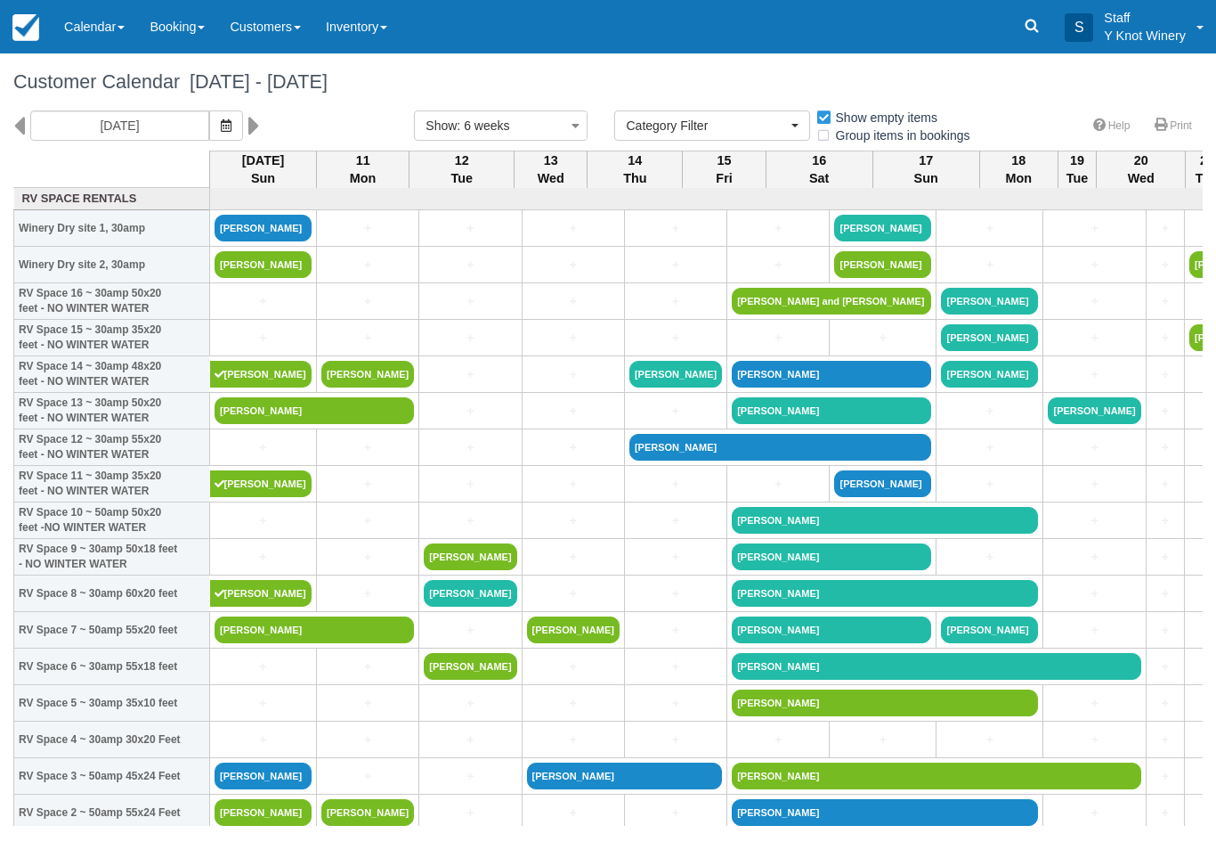
select select
click at [186, 27] on link "Booking" at bounding box center [177, 26] width 80 height 53
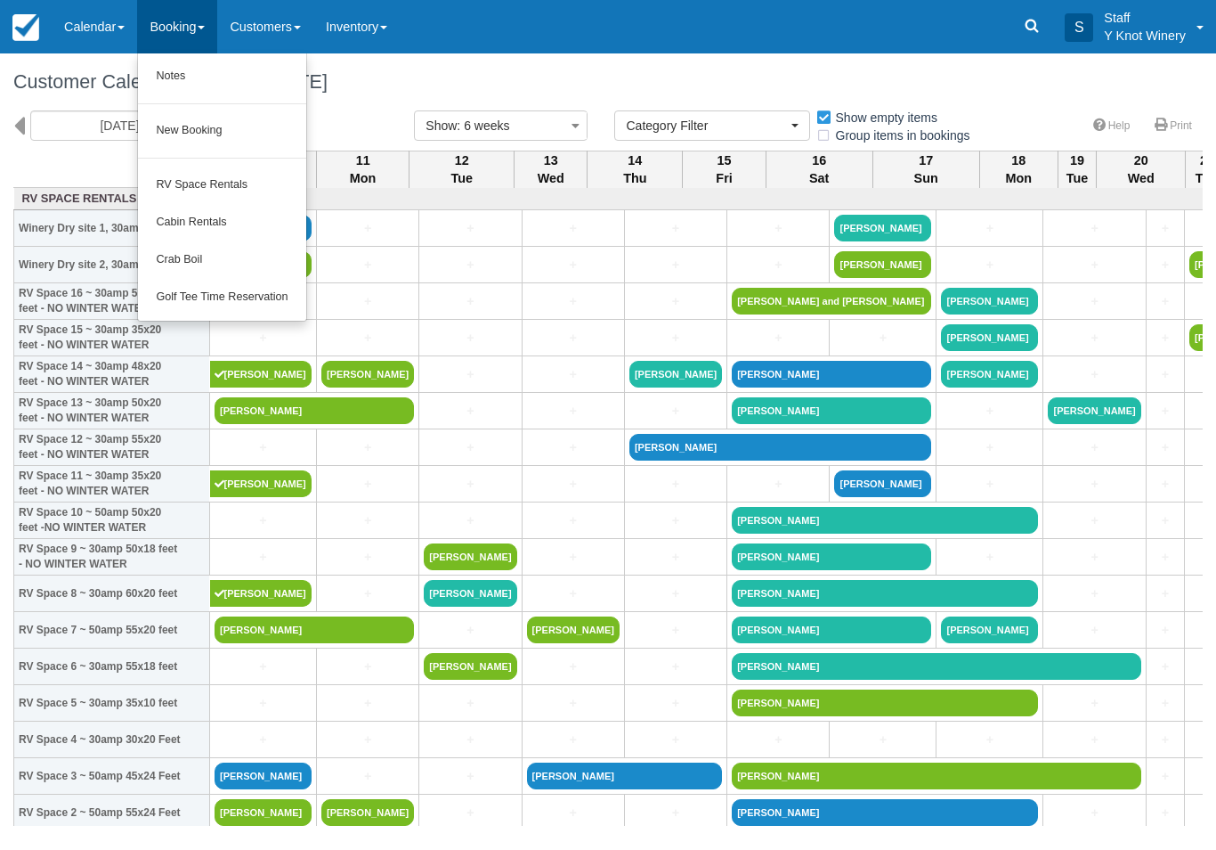
click at [236, 257] on link "Crab Boil" at bounding box center [221, 259] width 167 height 37
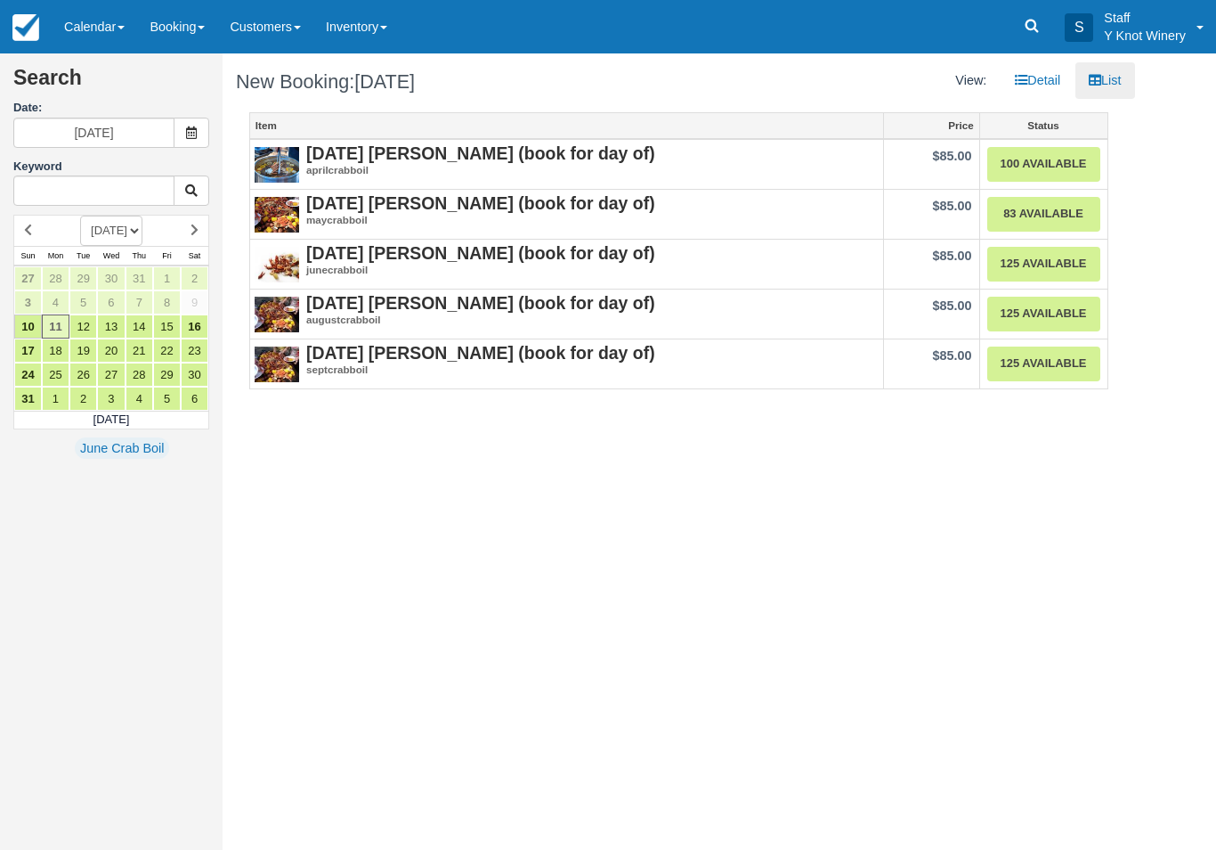
click at [1042, 316] on link "125 Available" at bounding box center [1044, 314] width 113 height 35
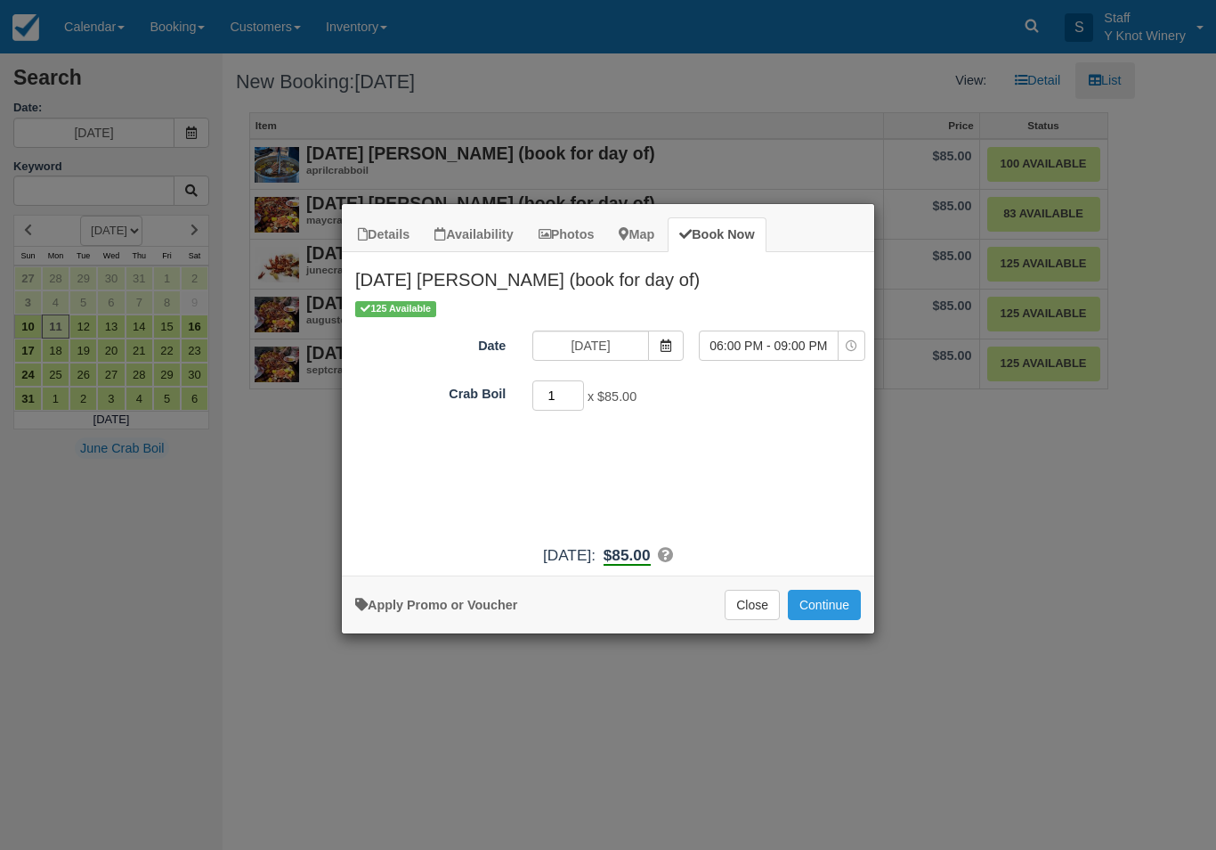
click at [557, 410] on input "1" at bounding box center [559, 395] width 52 height 30
click at [553, 408] on input "1" at bounding box center [559, 395] width 52 height 30
type input "2"
click at [833, 620] on button "Continue" at bounding box center [824, 604] width 73 height 30
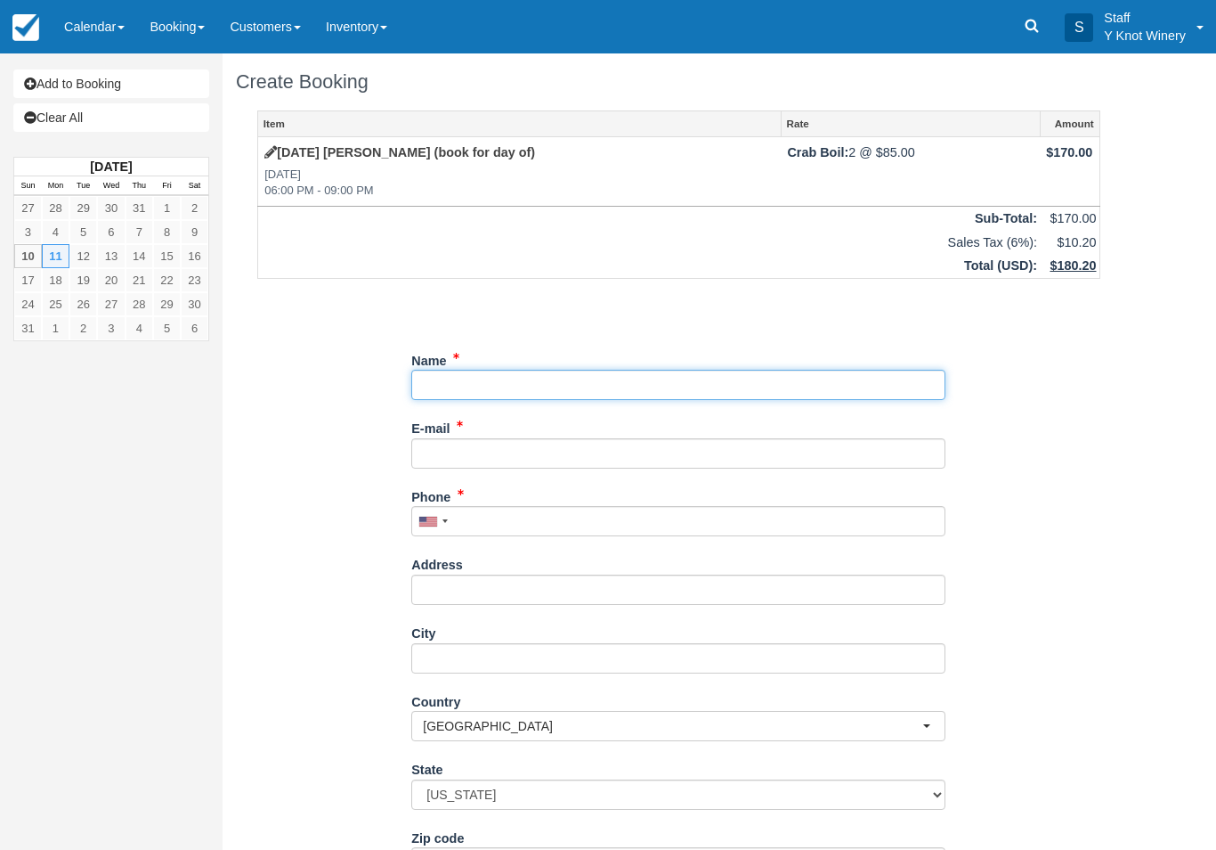
click at [588, 370] on input "Name" at bounding box center [678, 385] width 534 height 30
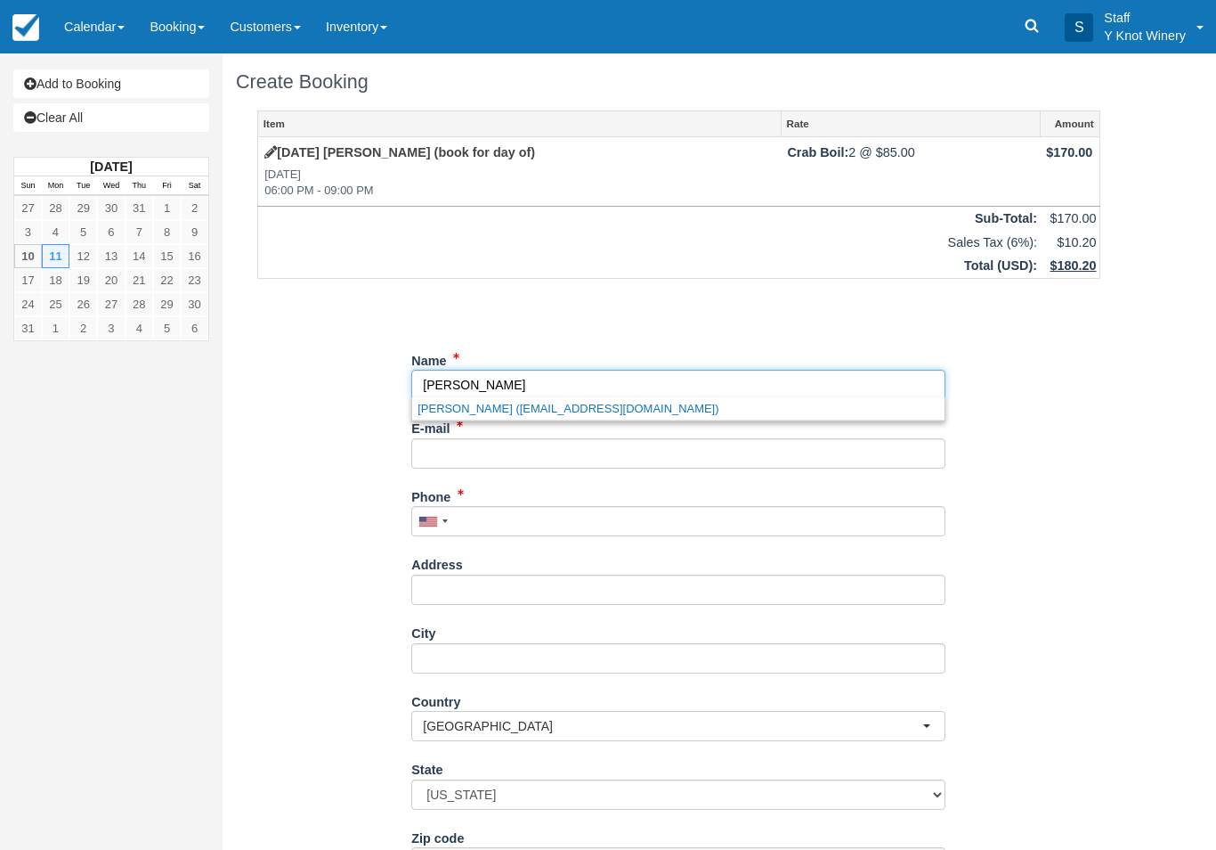
type input "[PERSON_NAME]"
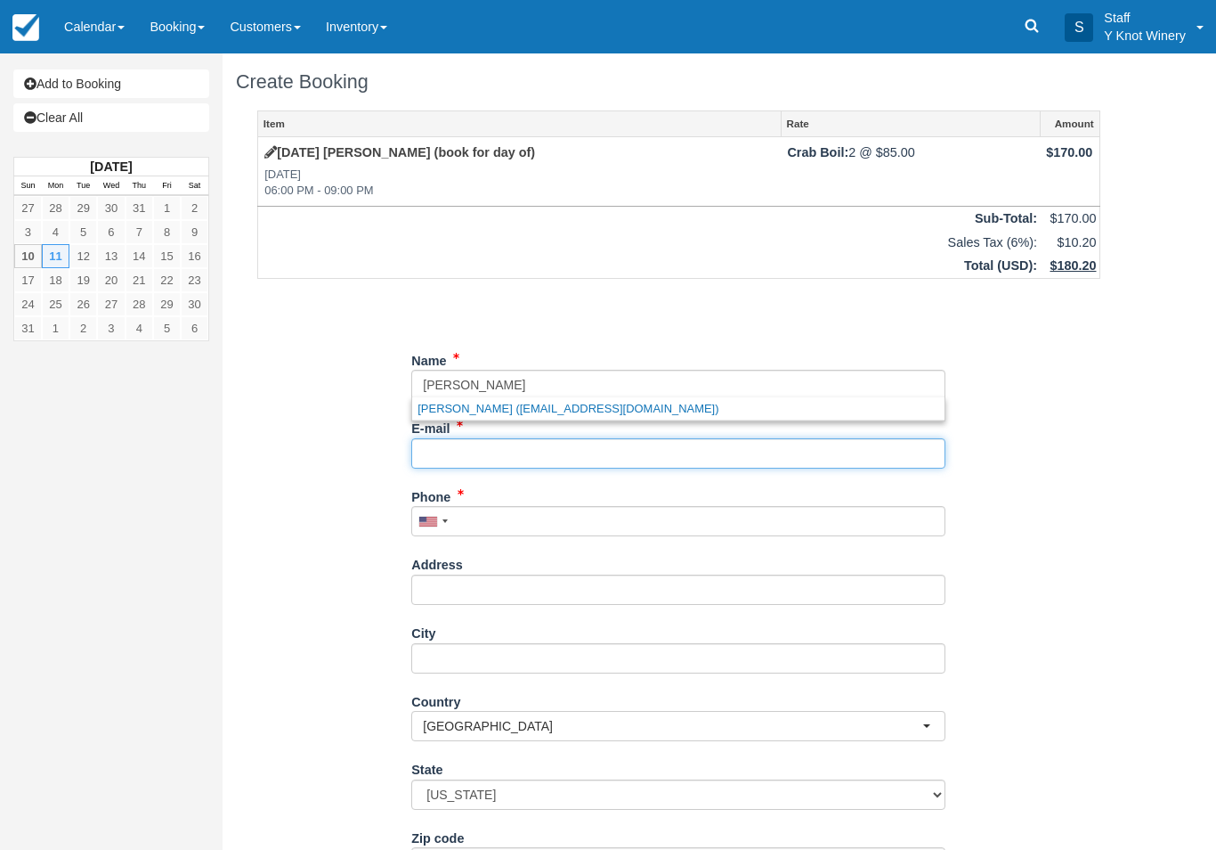
click at [539, 449] on input "E-mail" at bounding box center [678, 453] width 534 height 30
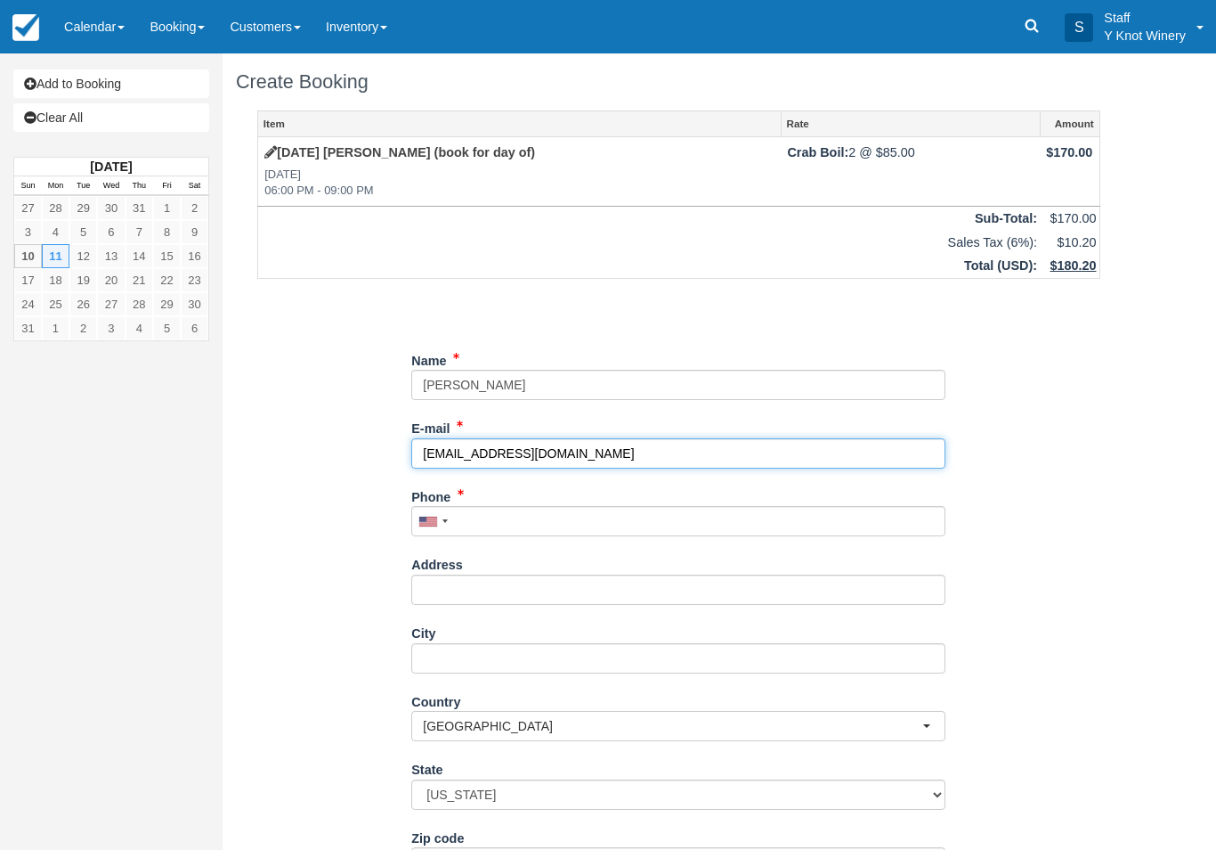
type input "armullins816@gmail.com"
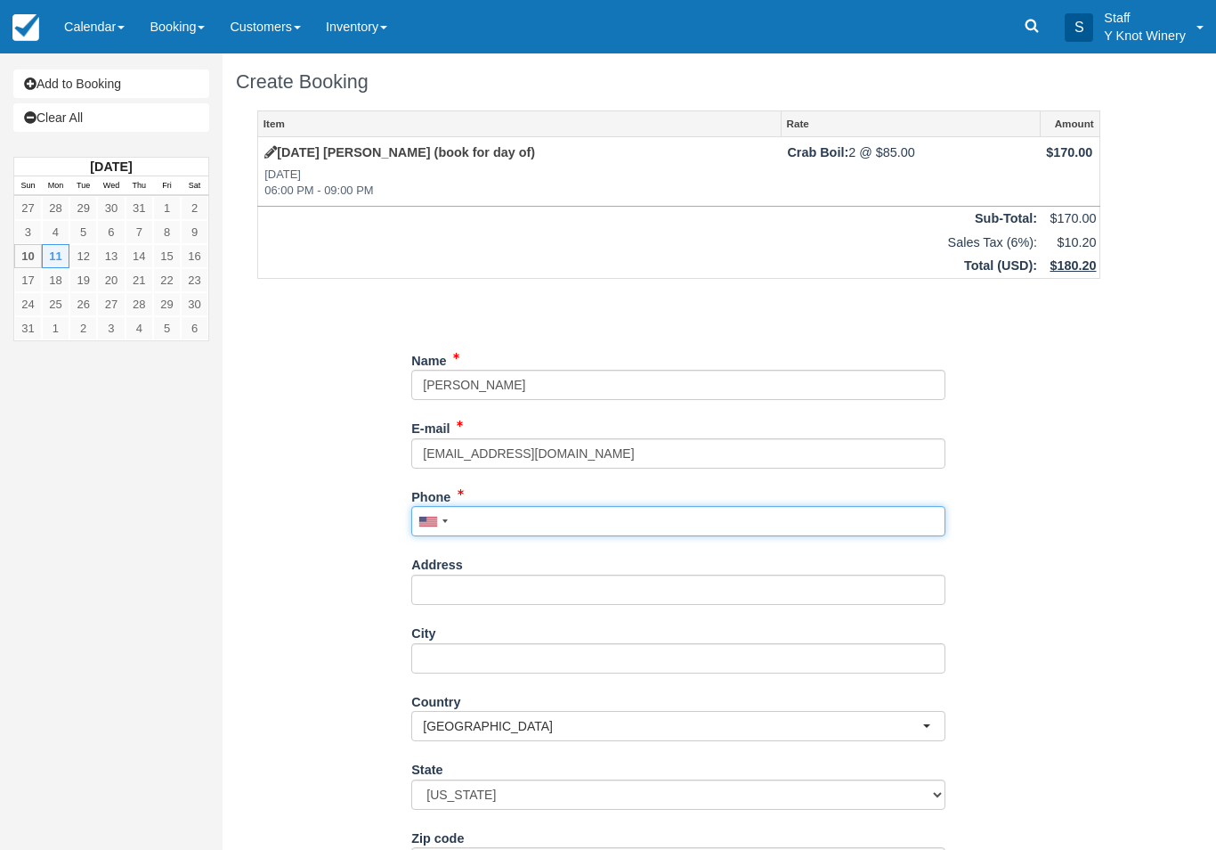
click at [609, 511] on input "Phone" at bounding box center [678, 521] width 534 height 30
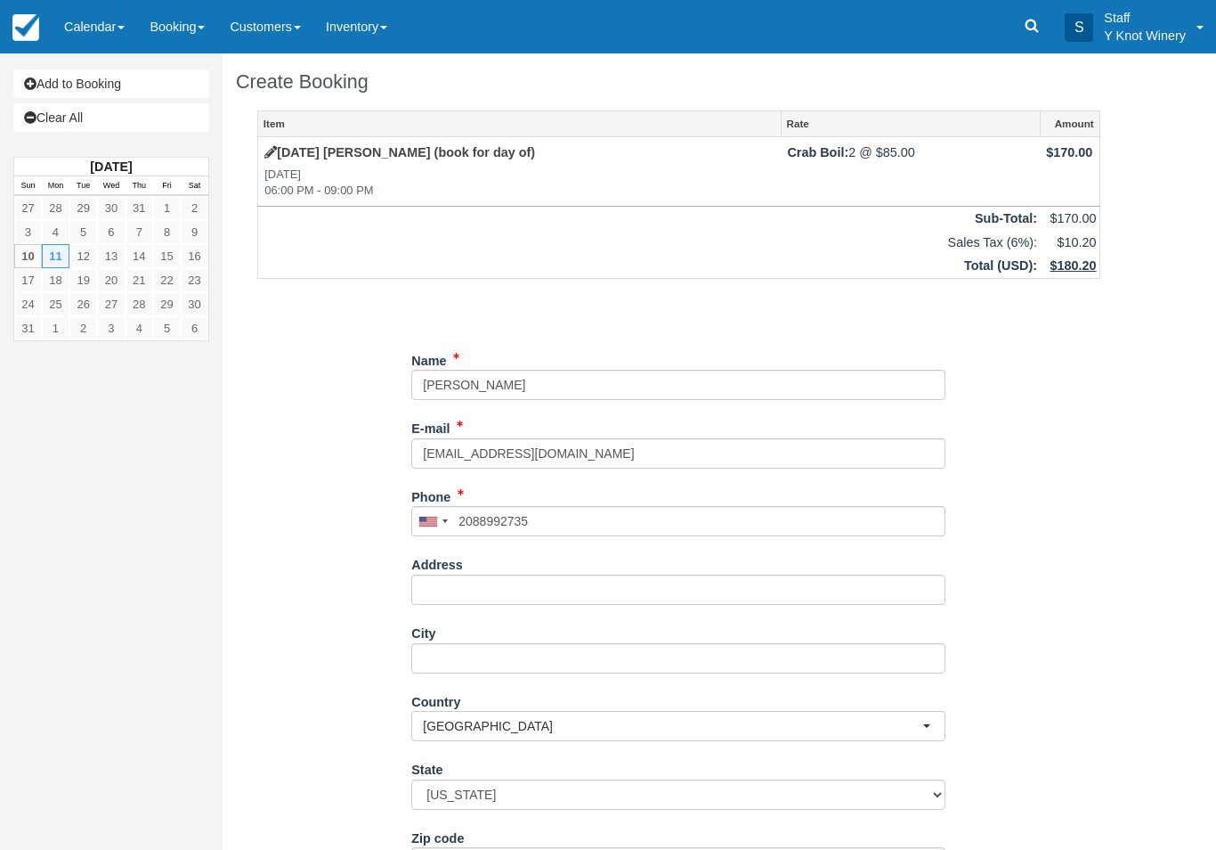
type input "+12088992735"
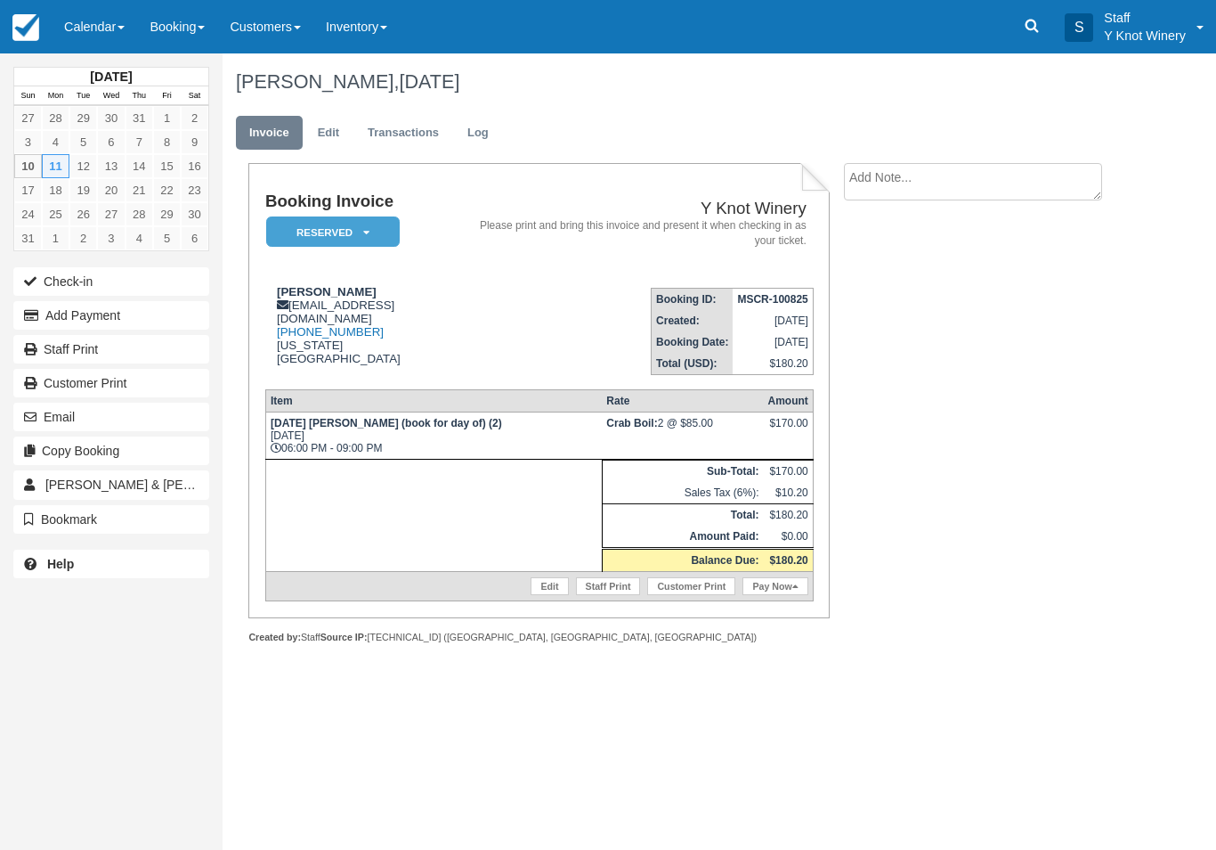
click at [74, 10] on link "Calendar" at bounding box center [94, 26] width 85 height 53
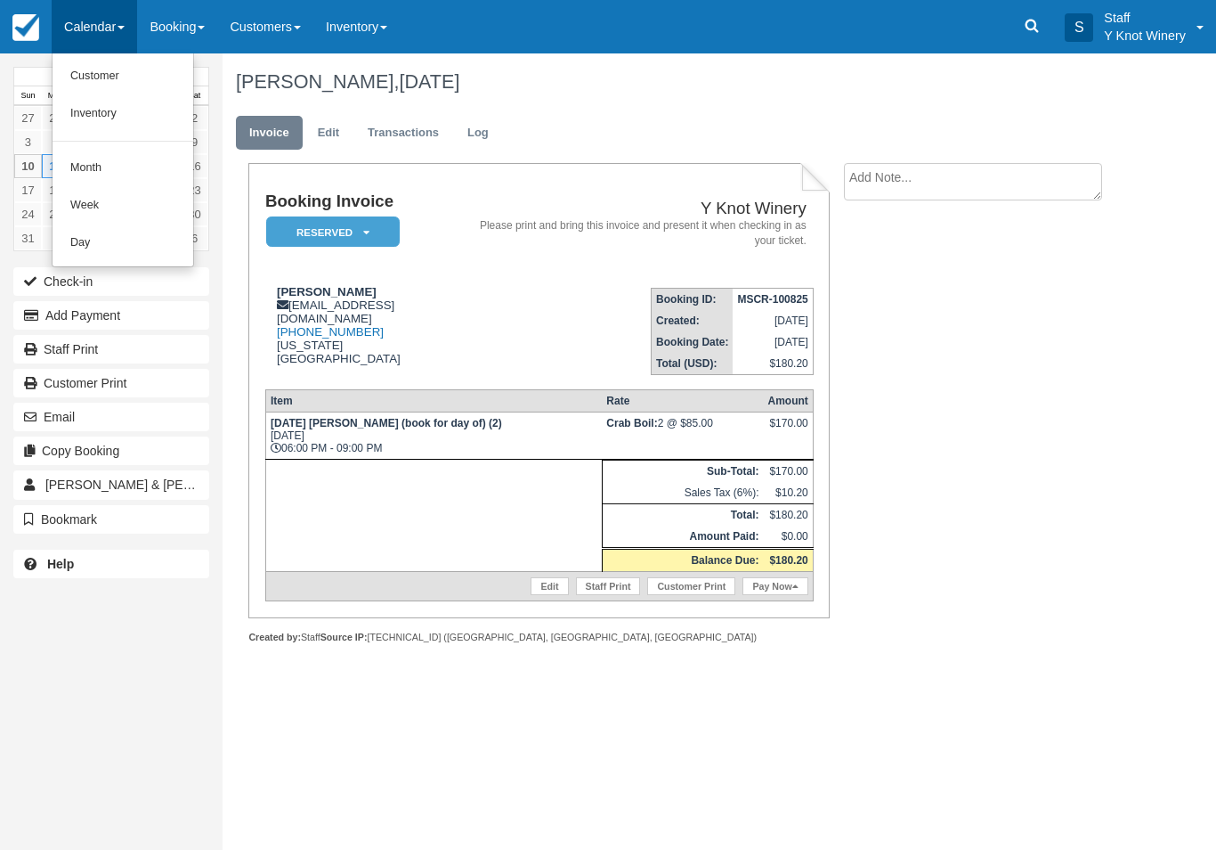
click at [84, 60] on link "Customer" at bounding box center [123, 76] width 141 height 37
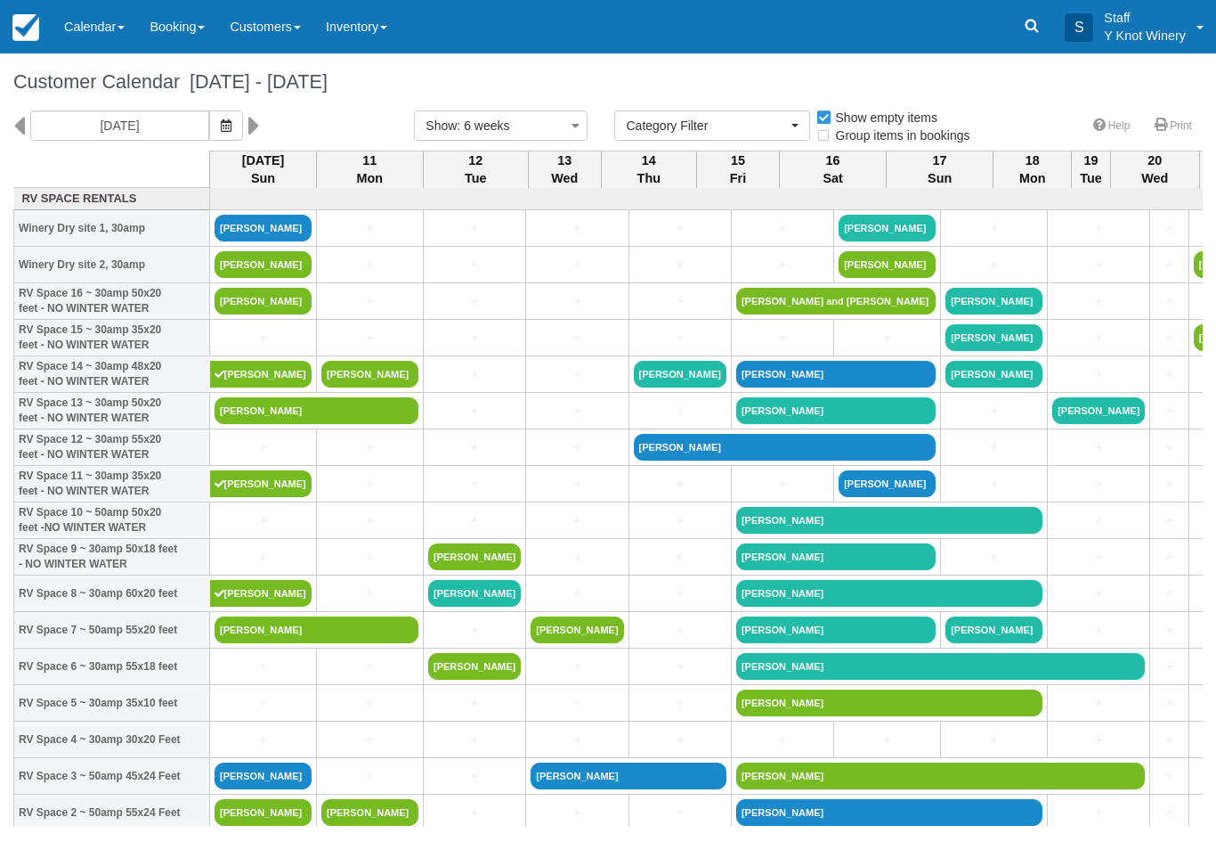
select select
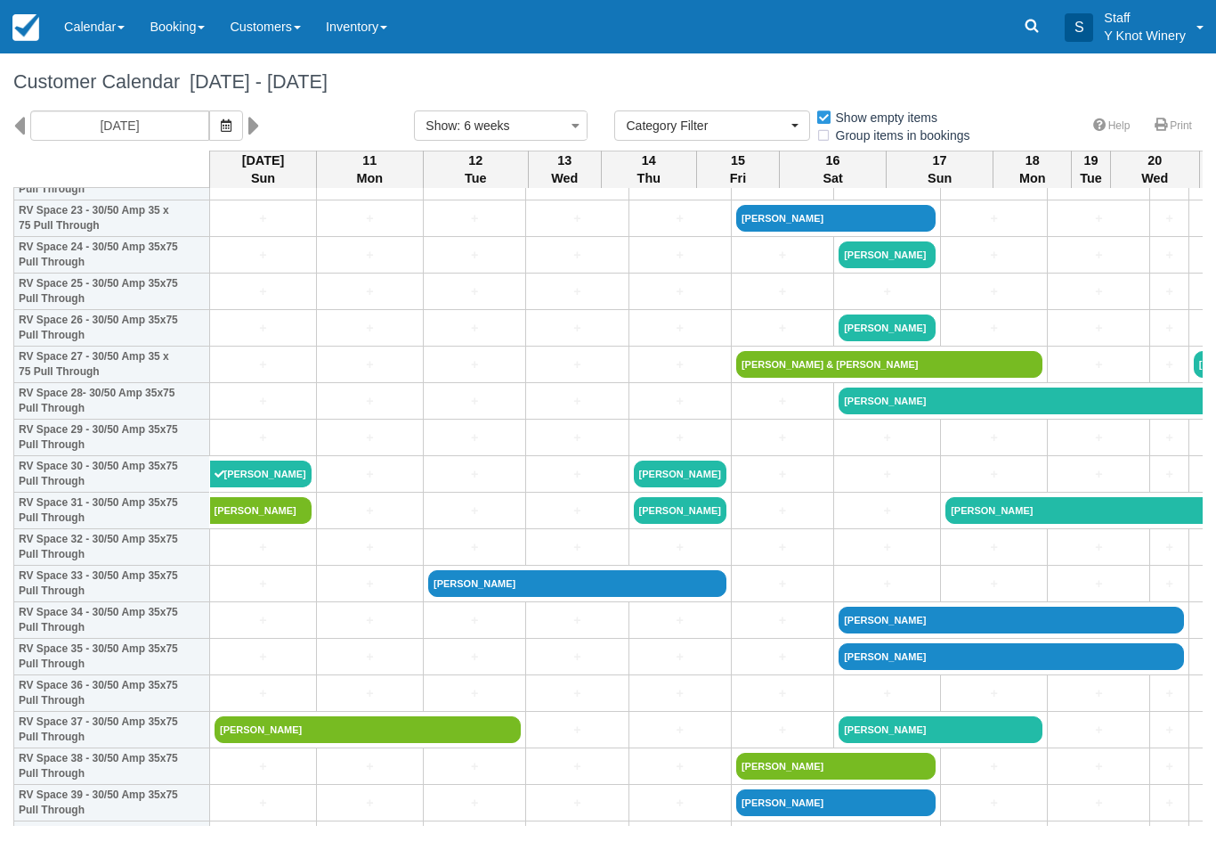
scroll to position [886, 0]
